Goal: Obtain resource: Obtain resource

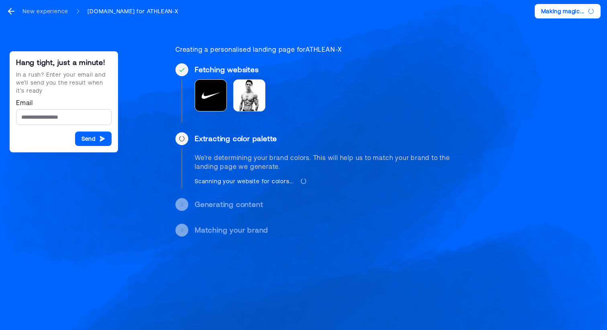
click at [131, 86] on div "Hang tight, just a minute! In a rush? Enter your email and we’ll send you the r…" at bounding box center [303, 128] width 607 height 256
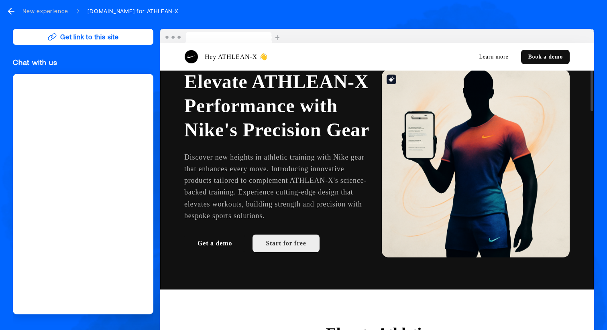
scroll to position [89, 0]
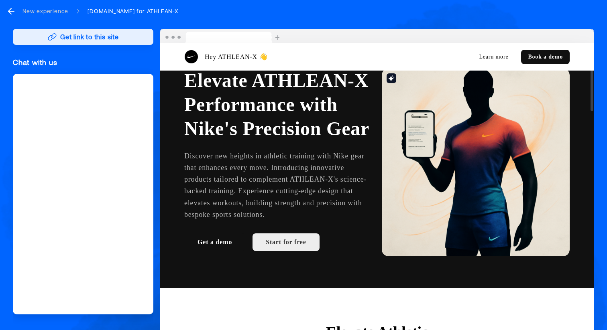
click at [125, 43] on button "Get link to this site" at bounding box center [83, 37] width 140 height 16
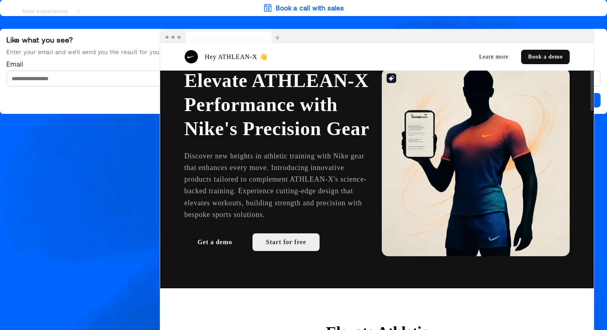
click at [108, 227] on div "Book a call with sales Like what you see? Enter your email and we’ll send you t…" at bounding box center [303, 165] width 607 height 330
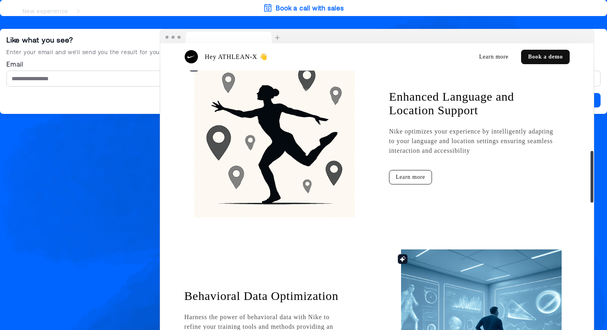
scroll to position [756, 0]
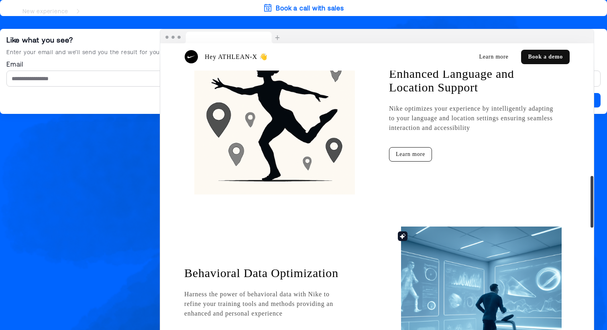
drag, startPoint x: 136, startPoint y: 219, endPoint x: 129, endPoint y: 220, distance: 6.9
click at [129, 220] on div "Book a call with sales Like what you see? Enter your email and we’ll send you t…" at bounding box center [303, 165] width 607 height 330
drag, startPoint x: 600, startPoint y: 189, endPoint x: 585, endPoint y: 189, distance: 14.4
click at [599, 189] on div "Book a call with sales Like what you see? Enter your email and we’ll send you t…" at bounding box center [303, 165] width 607 height 330
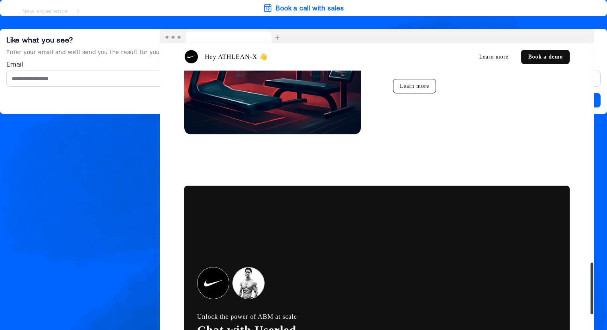
scroll to position [1393, 0]
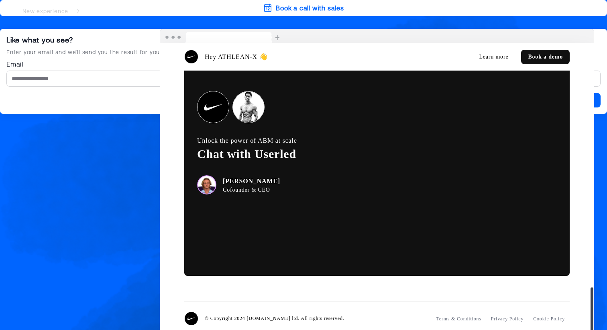
drag, startPoint x: 544, startPoint y: 56, endPoint x: 522, endPoint y: 57, distance: 21.3
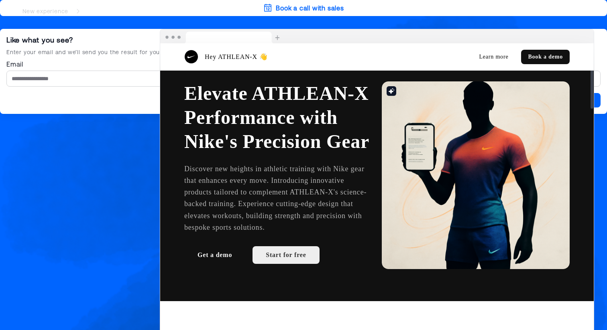
scroll to position [0, 0]
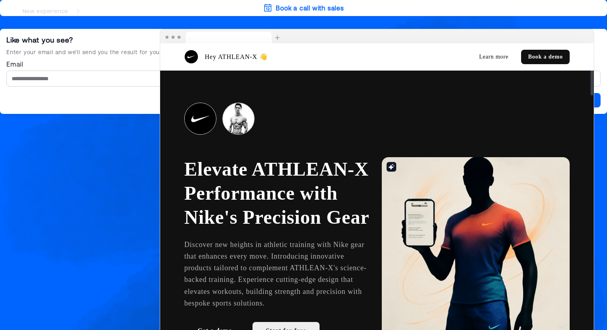
click at [20, 201] on div "Book a call with sales Like what you see? Enter your email and we’ll send you t…" at bounding box center [303, 165] width 607 height 330
click at [276, 18] on nav "New experience [DOMAIN_NAME] for ATHLEAN-X" at bounding box center [303, 11] width 607 height 22
click at [298, 7] on nav "New experience [DOMAIN_NAME] for ATHLEAN-X" at bounding box center [303, 11] width 607 height 22
click at [291, 7] on nav "New experience [DOMAIN_NAME] for ATHLEAN-X" at bounding box center [303, 11] width 607 height 22
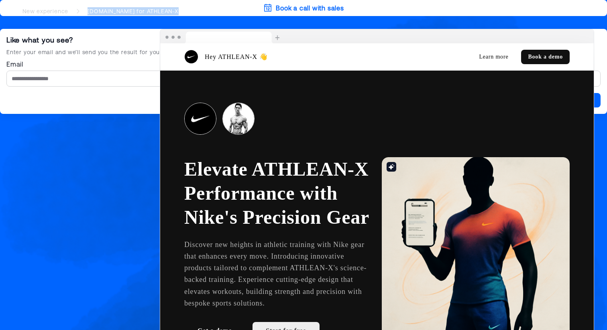
click at [291, 7] on nav "New experience [DOMAIN_NAME] for ATHLEAN-X" at bounding box center [303, 11] width 607 height 22
drag, startPoint x: 65, startPoint y: 55, endPoint x: 75, endPoint y: 57, distance: 10.2
click at [66, 55] on div "Enter your email and we’ll send you the result for you to share!" at bounding box center [303, 52] width 594 height 8
drag, startPoint x: 87, startPoint y: 128, endPoint x: 85, endPoint y: 169, distance: 40.6
click at [87, 141] on div "Book a call with sales Like what you see? Enter your email and we’ll send you t…" at bounding box center [303, 165] width 607 height 330
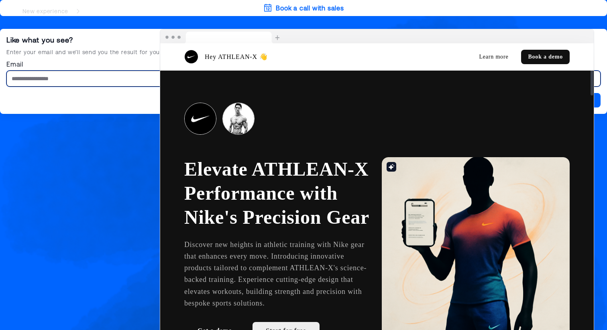
click at [88, 85] on input "Email" at bounding box center [303, 79] width 594 height 16
drag, startPoint x: 452, startPoint y: 107, endPoint x: 436, endPoint y: 107, distance: 15.2
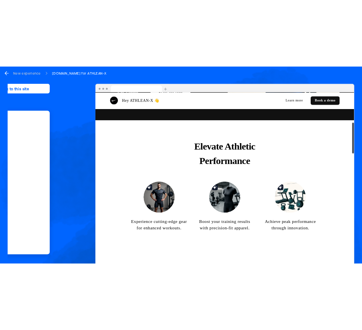
scroll to position [292, 0]
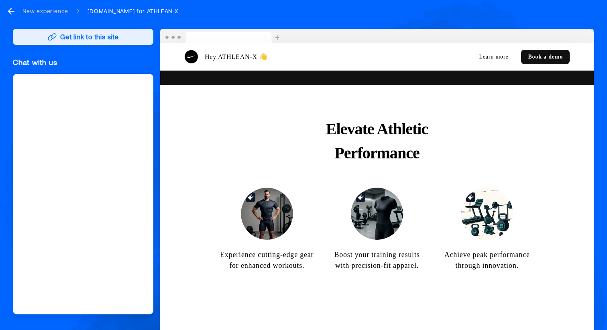
click at [81, 44] on button "Get link to this site" at bounding box center [83, 37] width 140 height 16
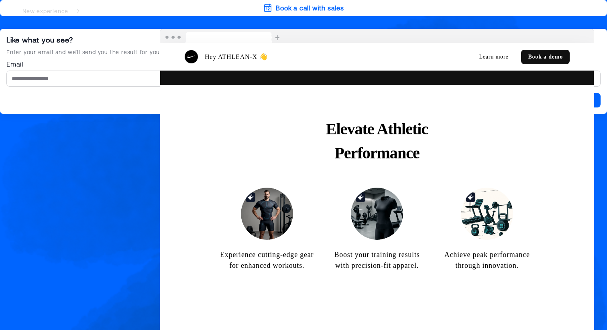
click at [83, 152] on div "Book a call with sales Like what you see? Enter your email and we’ll send you t…" at bounding box center [303, 165] width 607 height 330
click at [88, 86] on input "Email" at bounding box center [303, 79] width 594 height 16
click at [93, 204] on div "Book a call with sales Like what you see? Enter your email and we’ll send you t…" at bounding box center [303, 165] width 607 height 330
click at [140, 195] on div "Book a call with sales Like what you see? Enter your email and we’ll send you t…" at bounding box center [303, 165] width 607 height 330
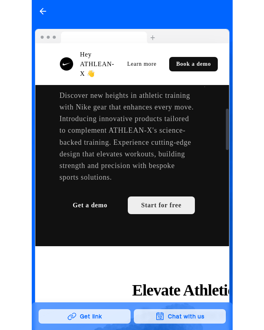
scroll to position [142, 0]
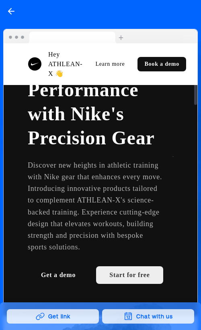
click at [65, 314] on button "Get link" at bounding box center [53, 316] width 92 height 14
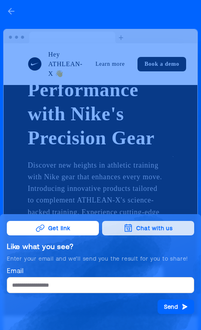
click at [80, 197] on div at bounding box center [100, 165] width 201 height 330
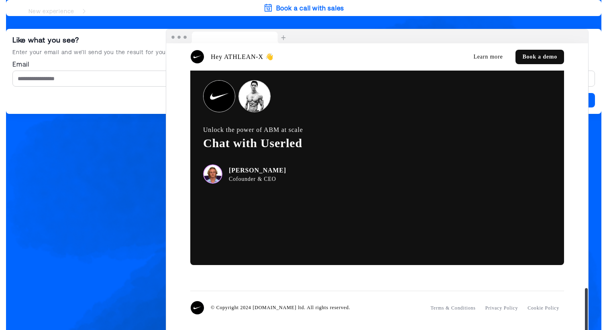
scroll to position [1393, 0]
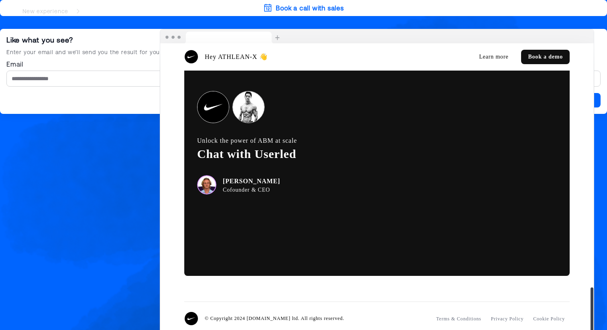
click at [593, 160] on div "Hey ATHLEAN-X 👋 Learn more Book a demo Elevate ATHLEAN-X Performance with Nike'…" at bounding box center [377, 184] width 434 height 311
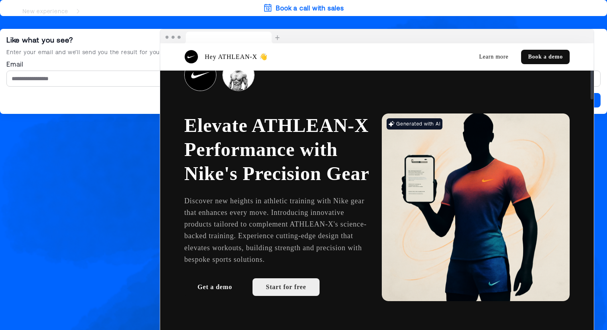
scroll to position [0, 0]
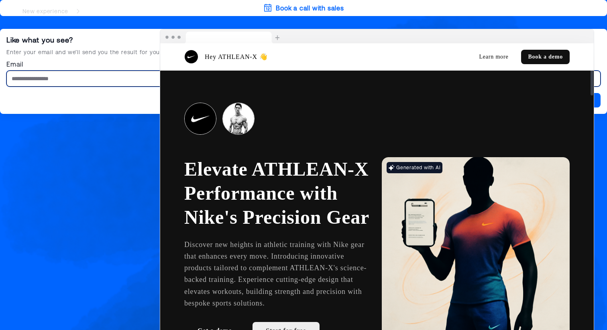
click at [134, 80] on input "Email" at bounding box center [303, 79] width 594 height 16
